Goal: Task Accomplishment & Management: Complete application form

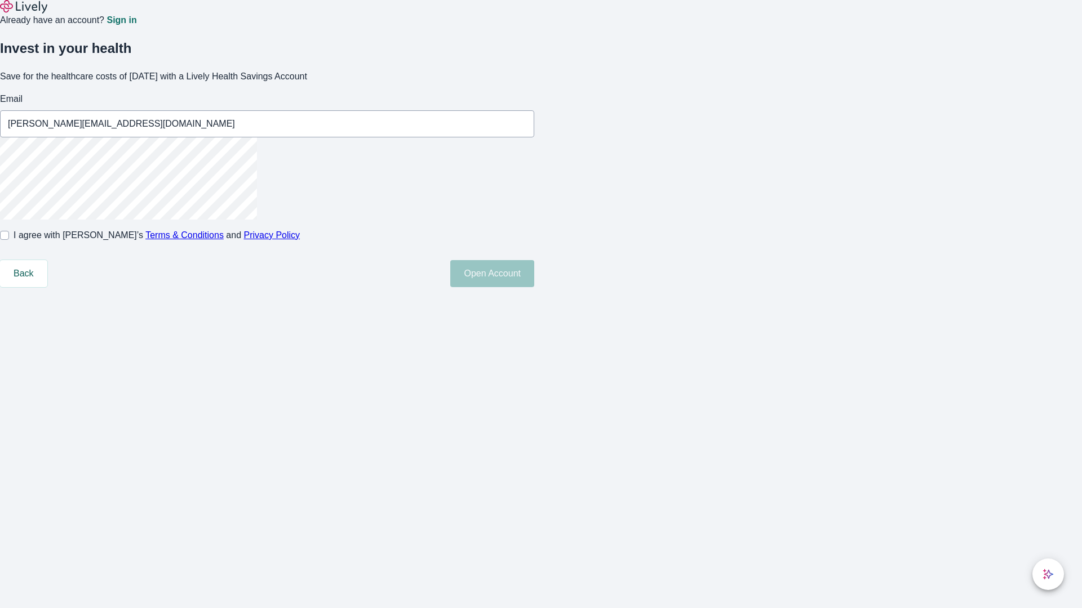
click at [9, 240] on input "I agree with Lively’s Terms & Conditions and Privacy Policy" at bounding box center [4, 235] width 9 height 9
checkbox input "true"
click at [534, 287] on button "Open Account" at bounding box center [492, 273] width 84 height 27
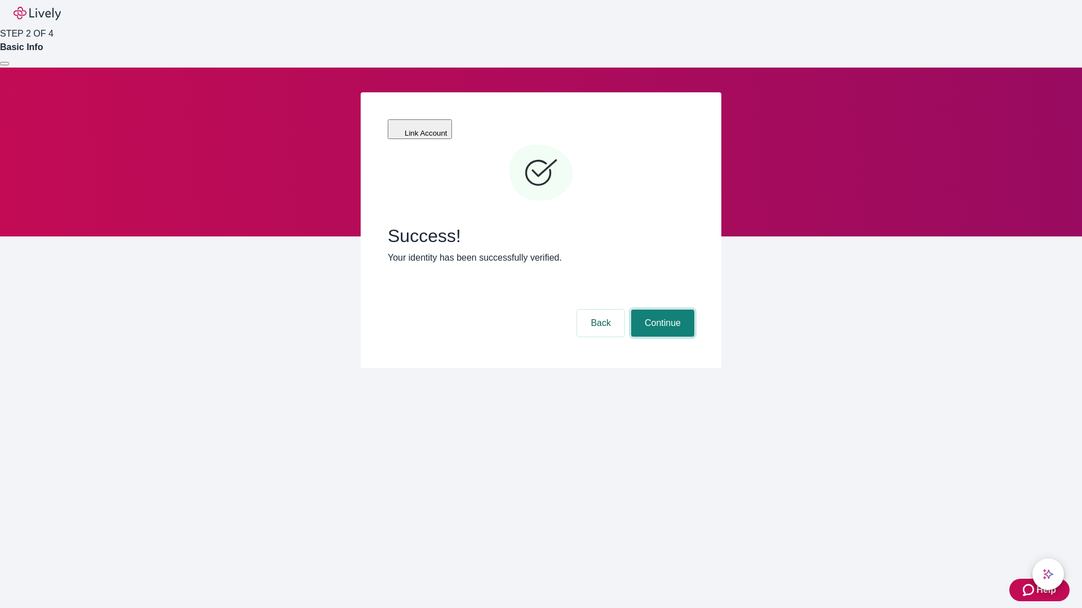
click at [661, 310] on button "Continue" at bounding box center [662, 323] width 63 height 27
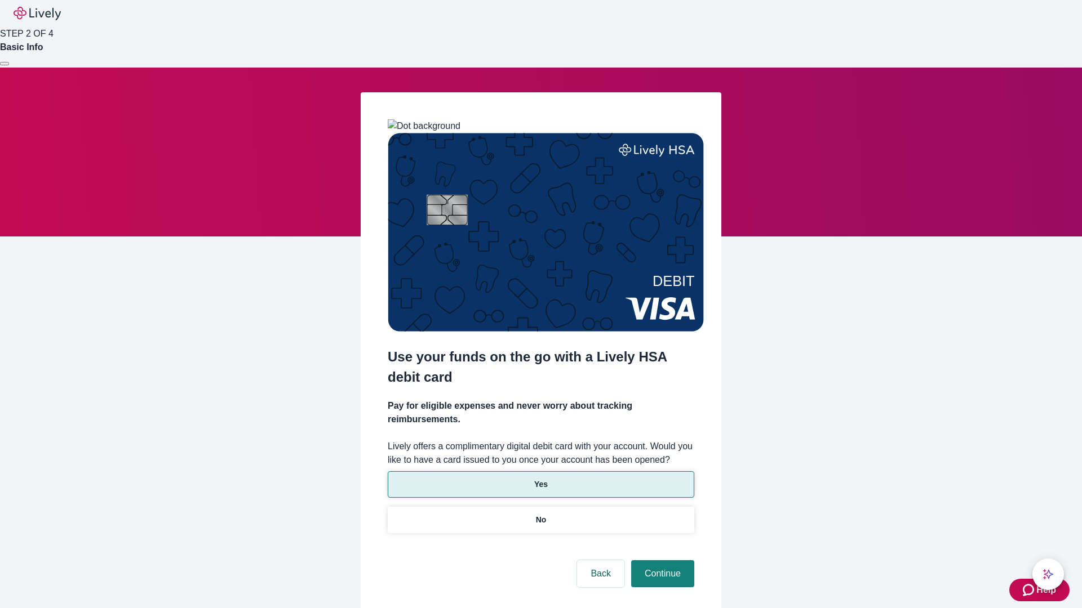
click at [540, 479] on p "Yes" at bounding box center [541, 485] width 14 height 12
click at [661, 561] on button "Continue" at bounding box center [662, 574] width 63 height 27
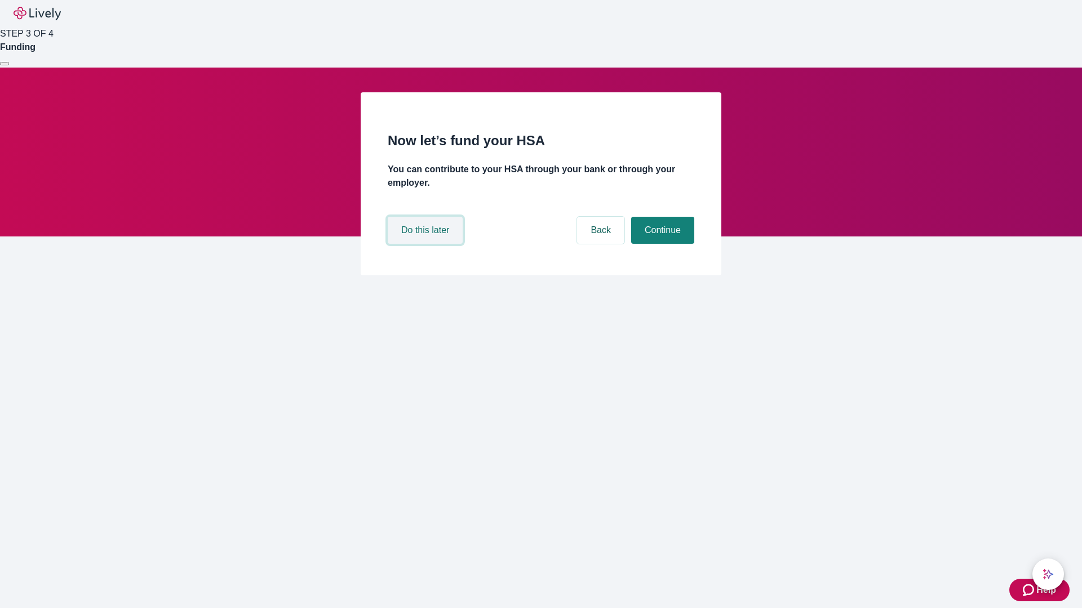
click at [427, 244] on button "Do this later" at bounding box center [425, 230] width 75 height 27
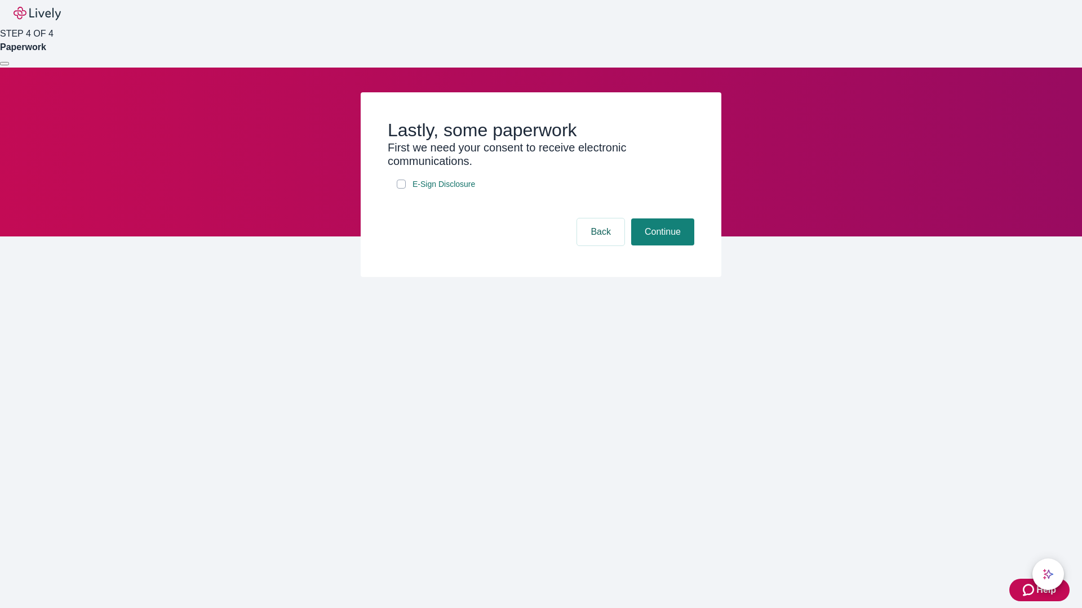
click at [401, 189] on input "E-Sign Disclosure" at bounding box center [401, 184] width 9 height 9
checkbox input "true"
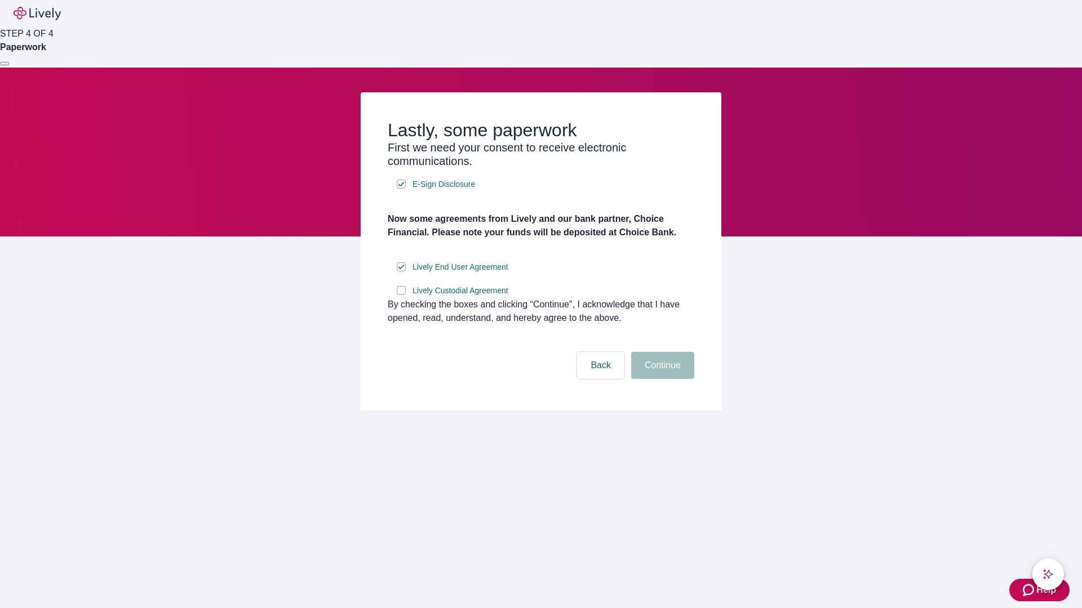
click at [401, 295] on input "Lively Custodial Agreement" at bounding box center [401, 290] width 9 height 9
checkbox input "true"
click at [661, 379] on button "Continue" at bounding box center [662, 365] width 63 height 27
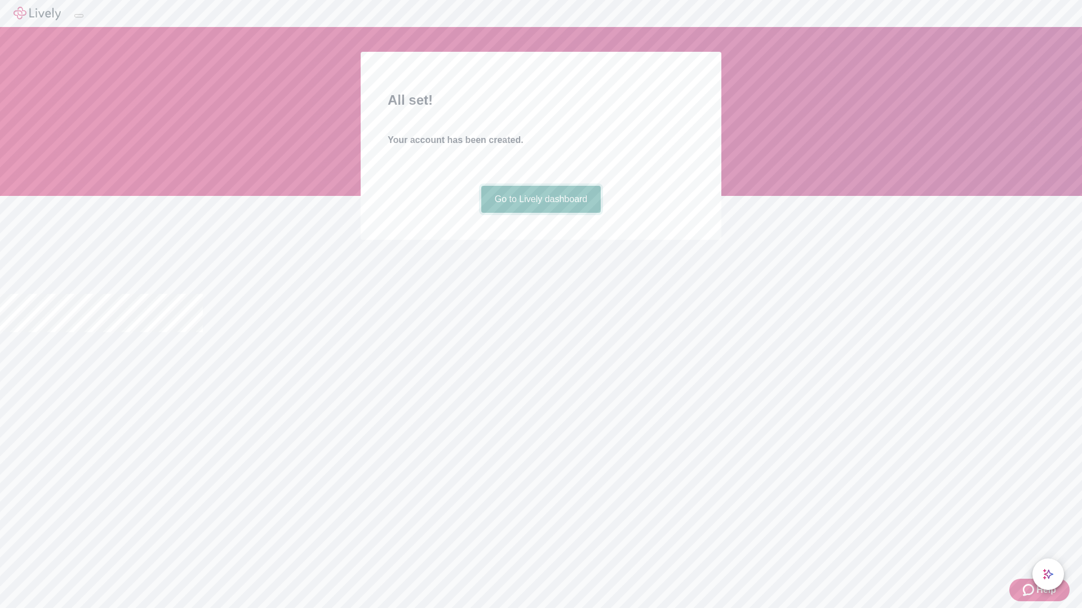
click at [540, 213] on link "Go to Lively dashboard" at bounding box center [541, 199] width 120 height 27
